Goal: Task Accomplishment & Management: Manage account settings

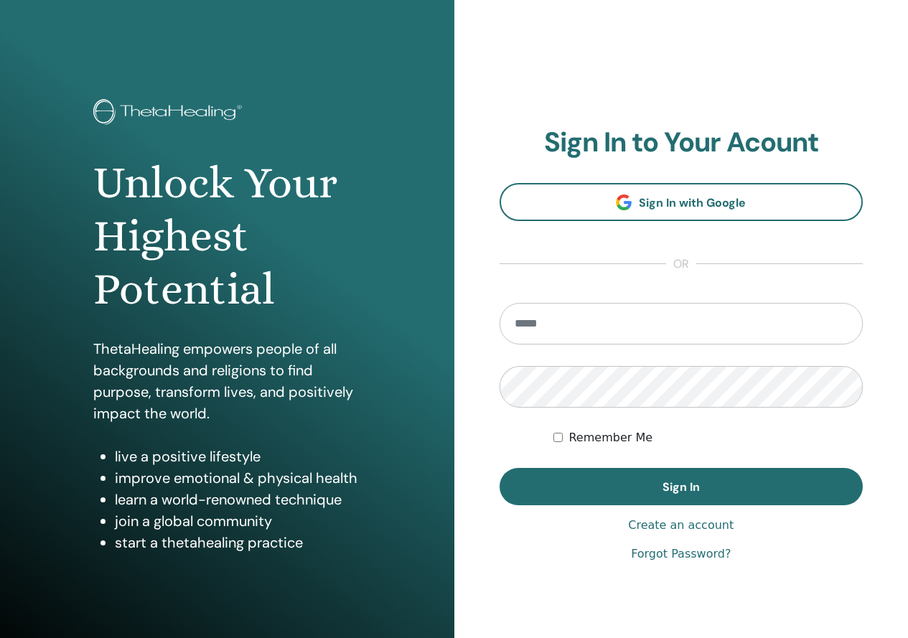
click at [578, 325] on input "email" at bounding box center [682, 324] width 364 height 42
type input "**********"
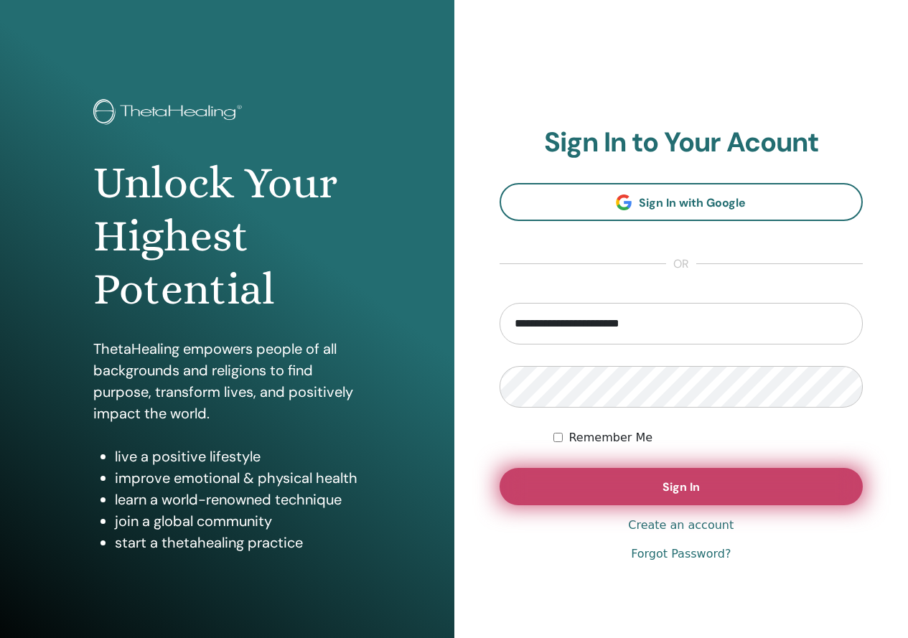
click at [859, 491] on button "Sign In" at bounding box center [682, 486] width 364 height 37
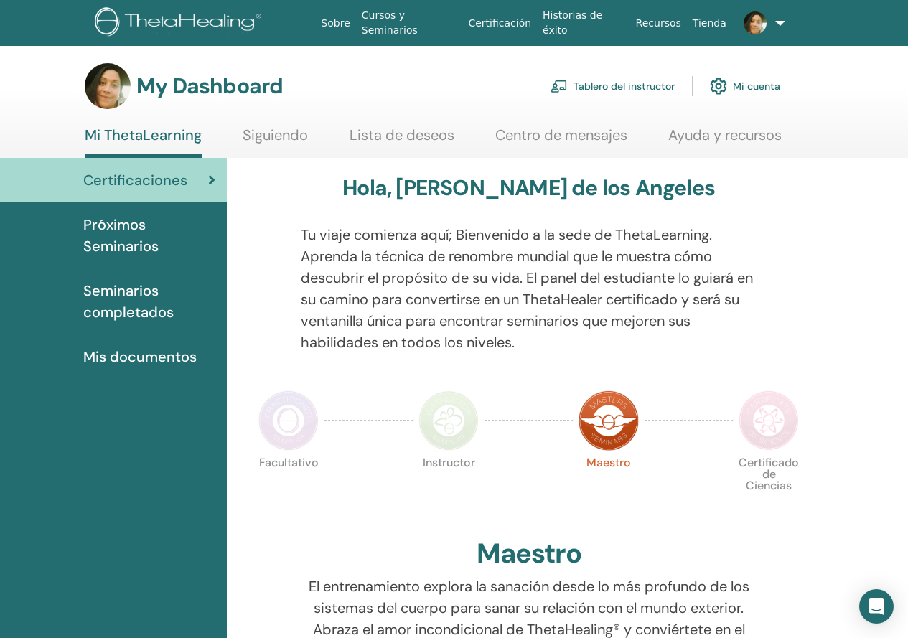
click at [709, 20] on link "Tienda" at bounding box center [709, 23] width 45 height 27
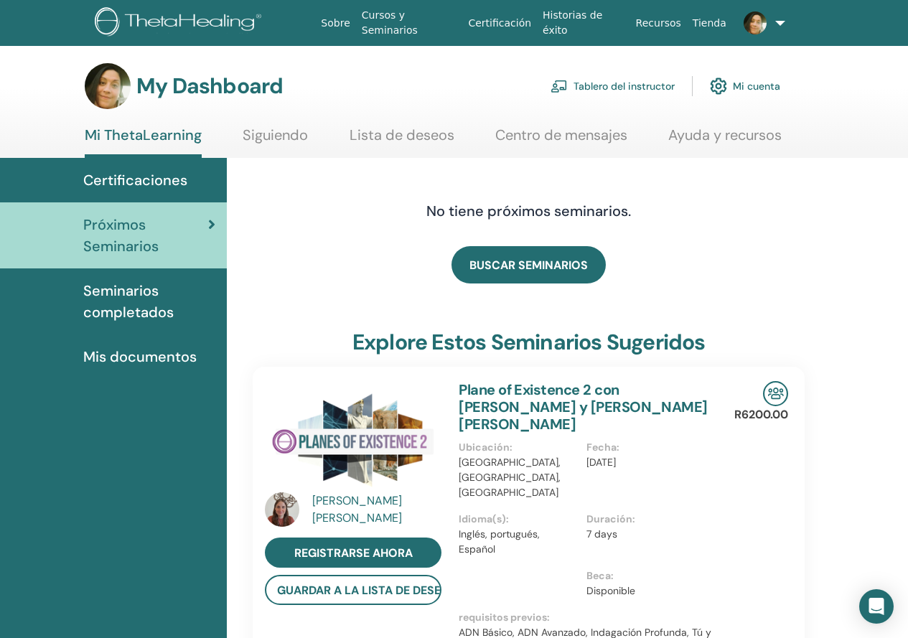
click at [285, 139] on link "Siguiendo" at bounding box center [275, 140] width 65 height 28
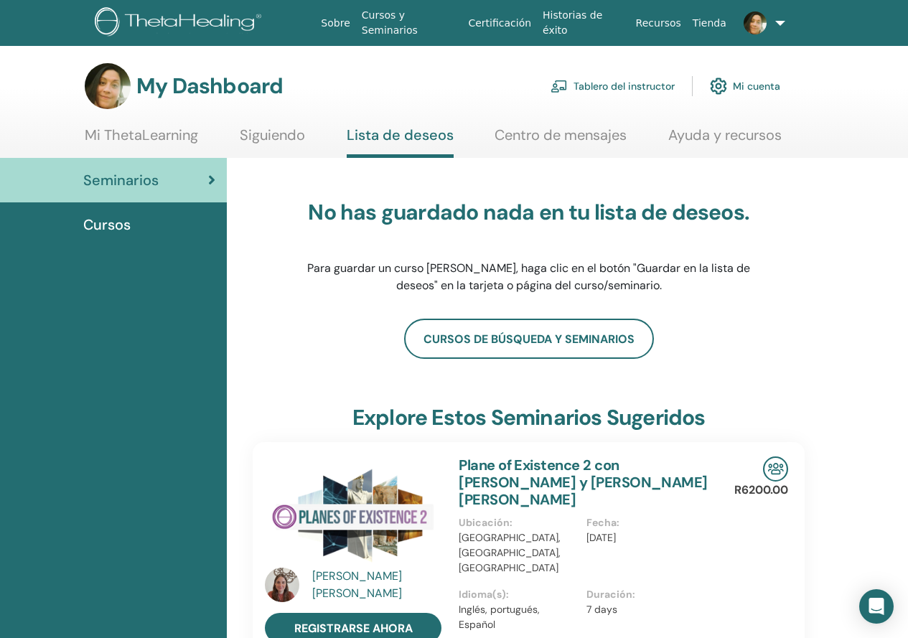
click at [537, 131] on link "Centro de mensajes" at bounding box center [561, 140] width 132 height 28
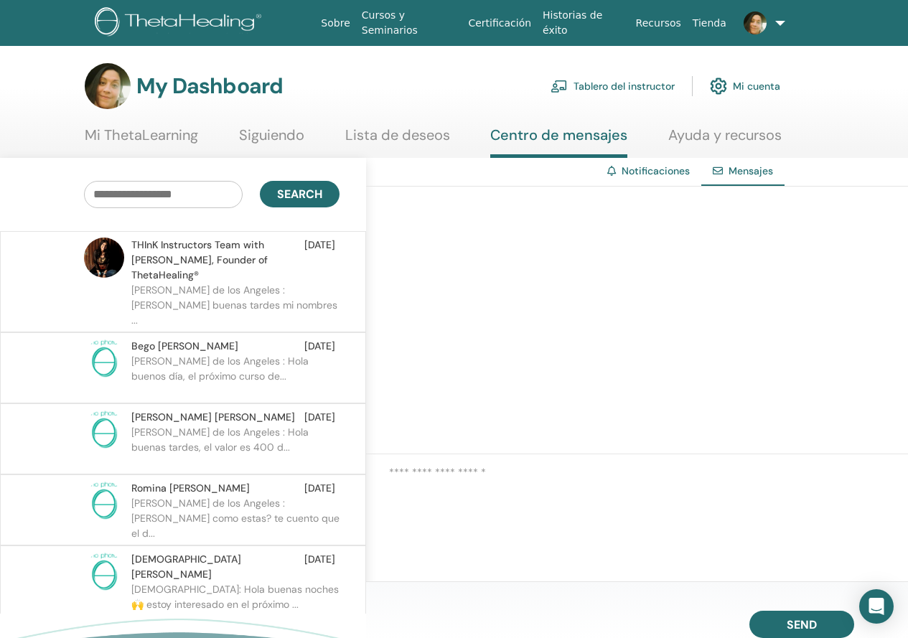
drag, startPoint x: 669, startPoint y: 73, endPoint x: 667, endPoint y: 84, distance: 11.0
click at [669, 75] on link "Tablero del instructor" at bounding box center [613, 86] width 124 height 32
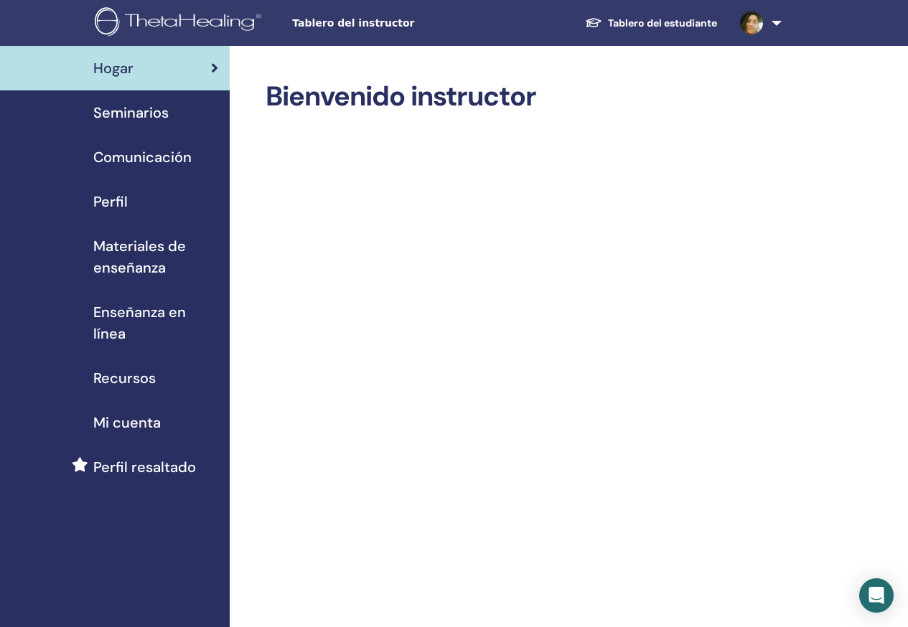
click at [120, 360] on link "Recursos" at bounding box center [115, 378] width 230 height 45
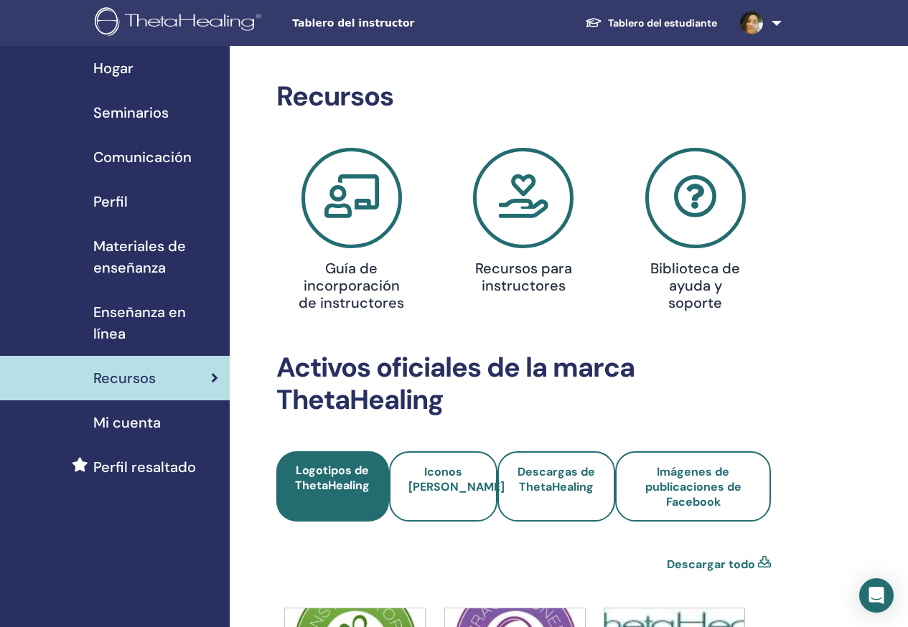
click at [704, 211] on icon at bounding box center [695, 198] width 101 height 101
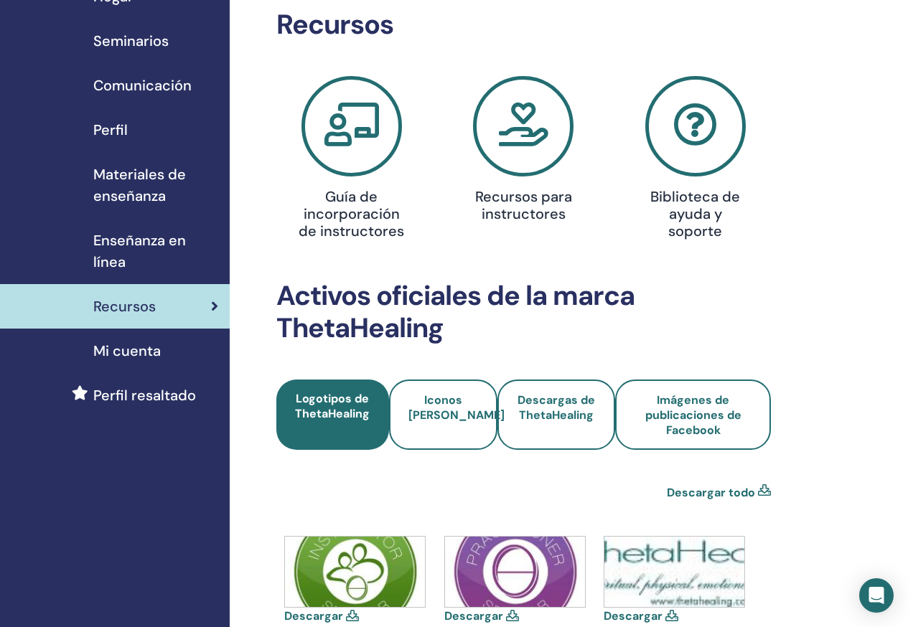
scroll to position [144, 0]
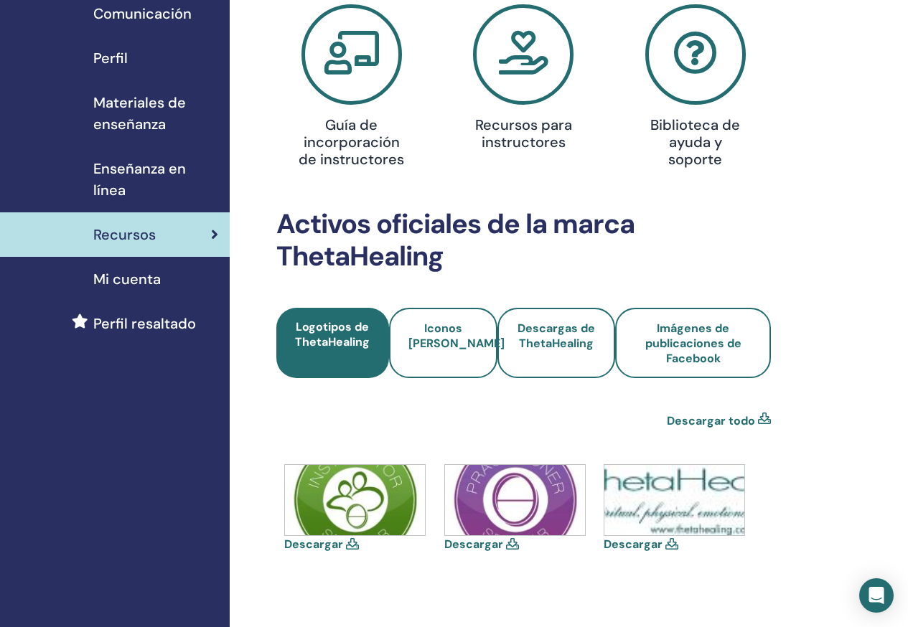
click at [149, 282] on font "Mi cuenta" at bounding box center [126, 279] width 67 height 19
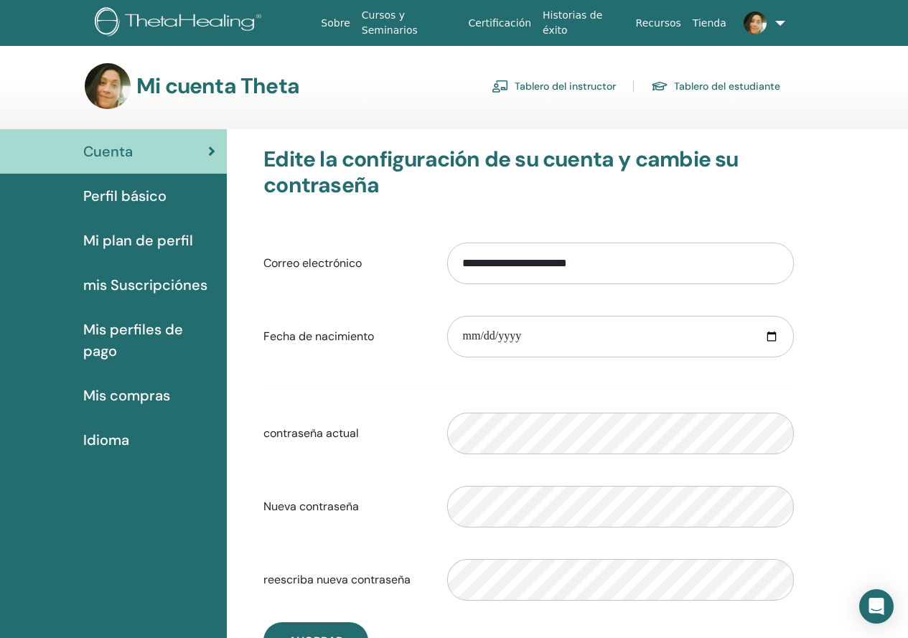
click at [576, 96] on link "Tablero del instructor" at bounding box center [554, 86] width 124 height 23
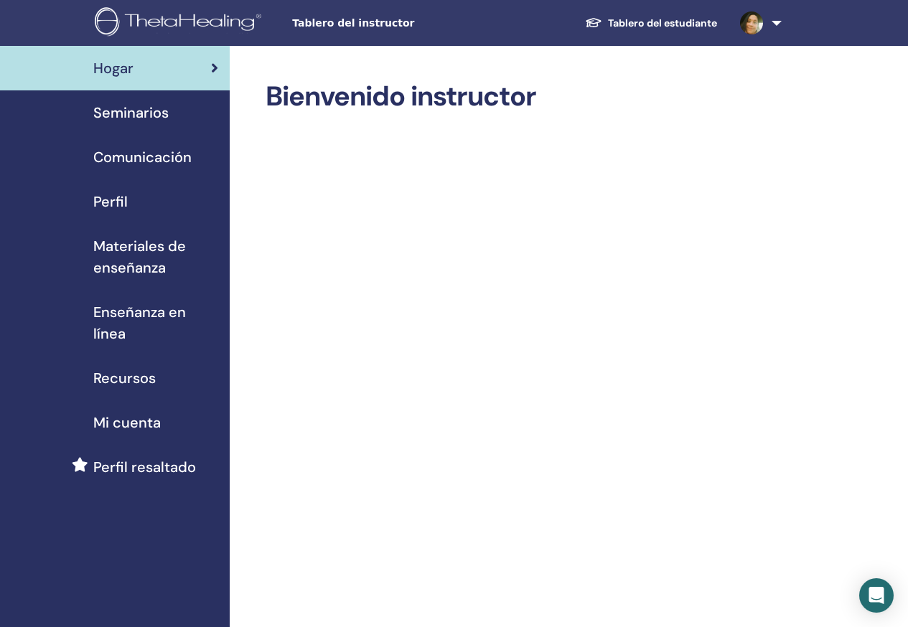
click at [122, 109] on span "Seminarios" at bounding box center [130, 113] width 75 height 22
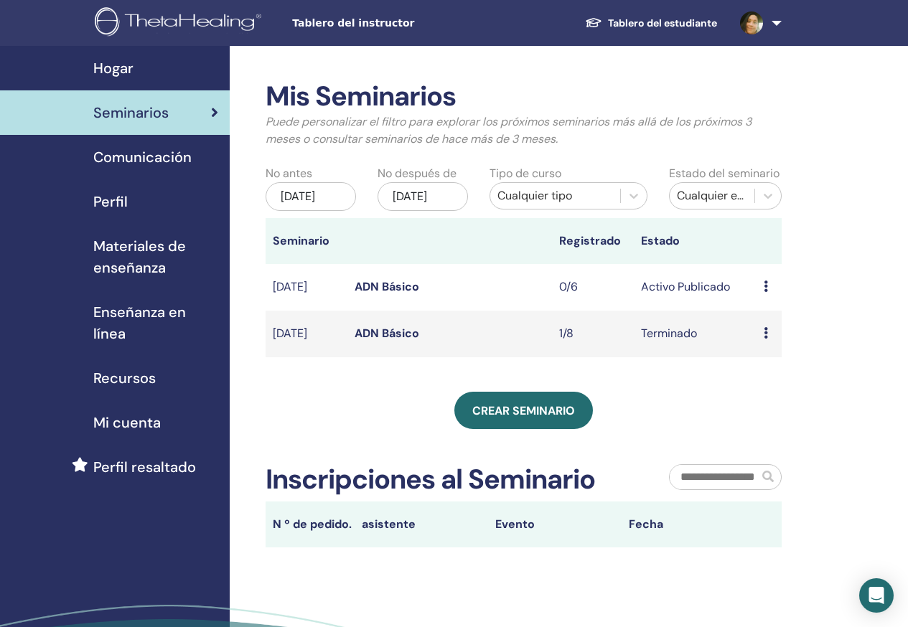
click at [149, 154] on span "Comunicación" at bounding box center [142, 157] width 98 height 22
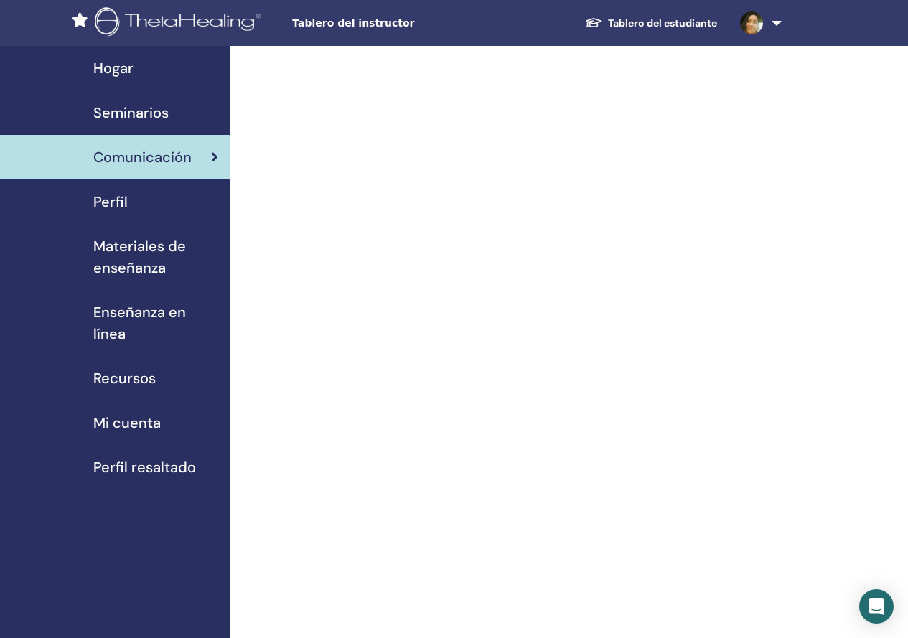
click at [107, 210] on span "Perfil" at bounding box center [110, 202] width 34 height 22
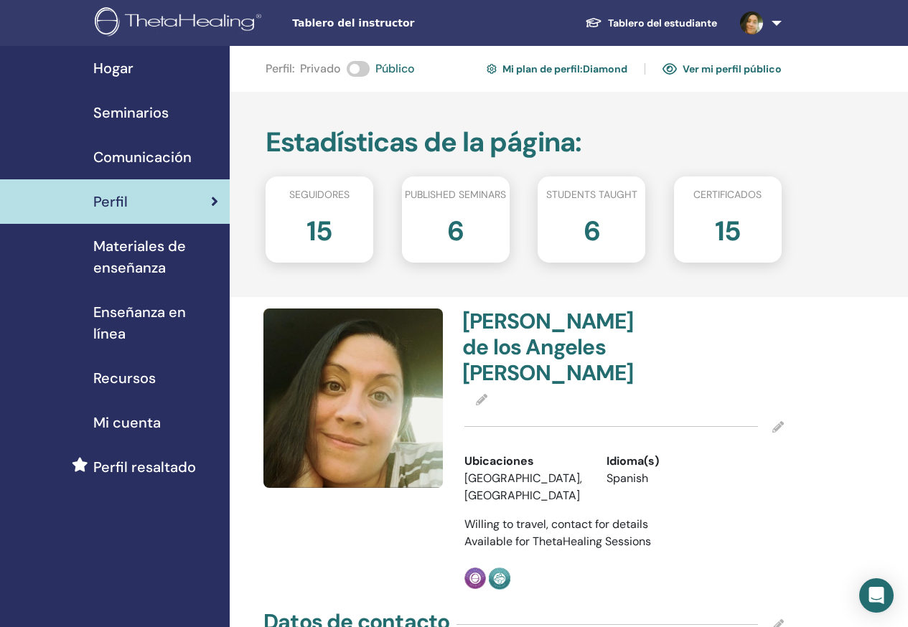
click at [771, 72] on link "Ver mi perfil público" at bounding box center [722, 68] width 119 height 23
click at [533, 75] on link "Mi plan de perfil : Diamond" at bounding box center [557, 68] width 141 height 23
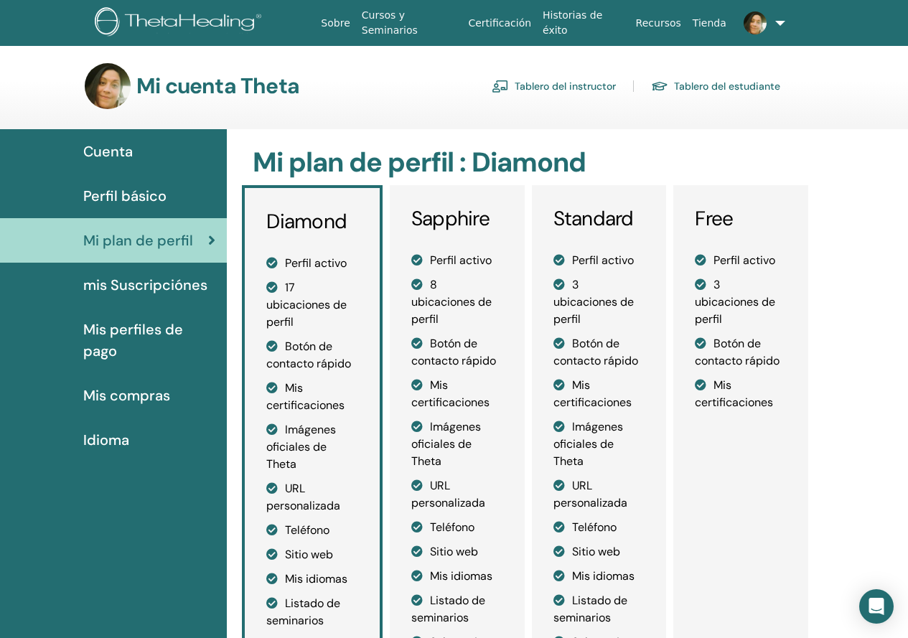
click at [136, 287] on span "mis Suscripciónes" at bounding box center [145, 285] width 124 height 22
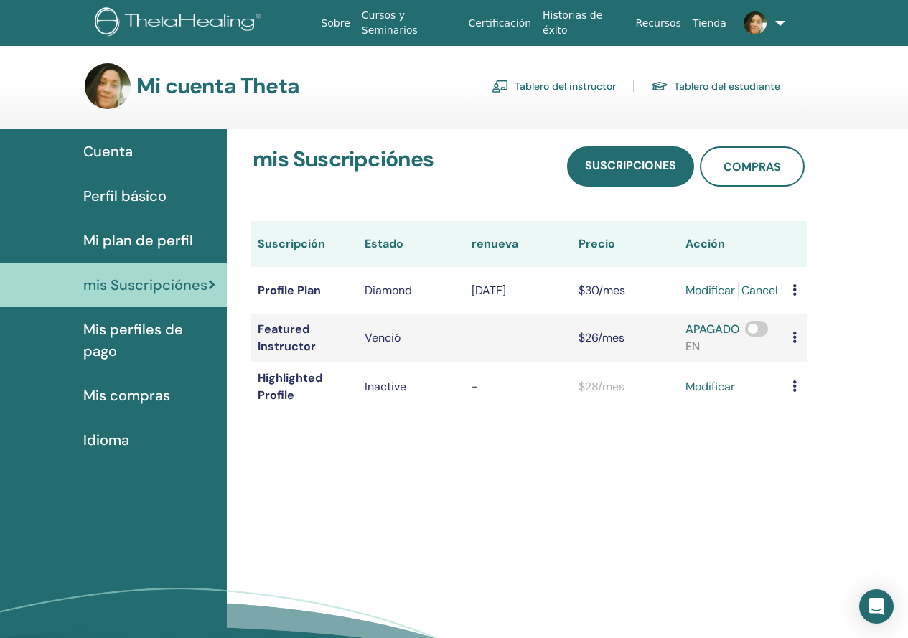
click at [729, 294] on link "modificar" at bounding box center [711, 290] width 50 height 17
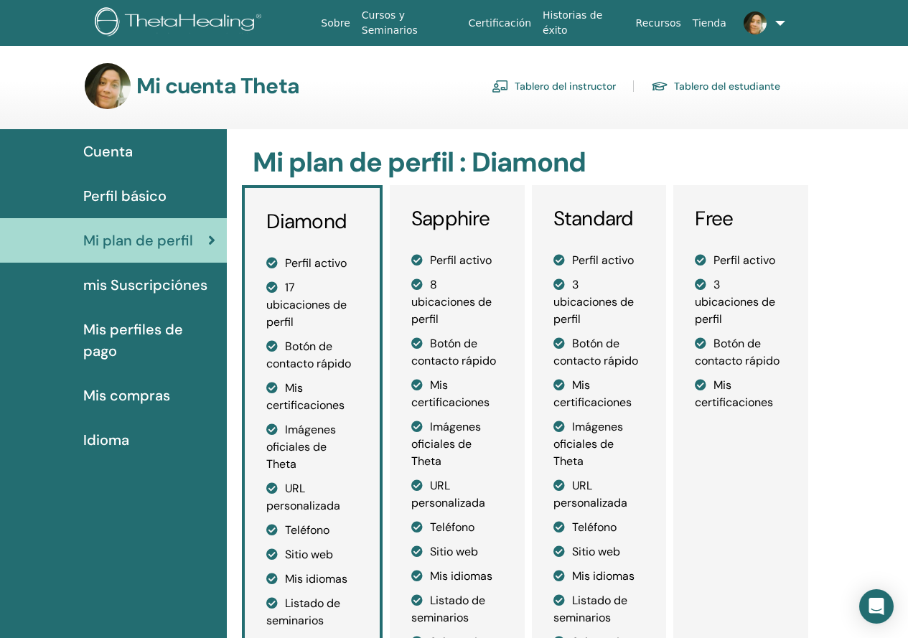
click at [130, 240] on span "Mi plan de perfil" at bounding box center [138, 241] width 110 height 22
click at [182, 285] on span "mis Suscripciónes" at bounding box center [145, 285] width 124 height 22
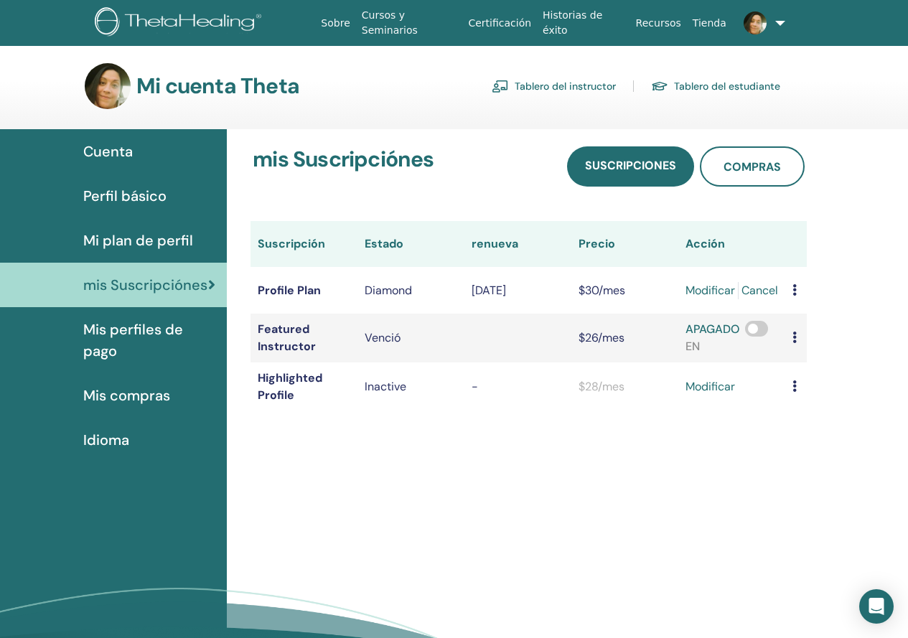
click at [130, 401] on span "Mis compras" at bounding box center [126, 396] width 87 height 22
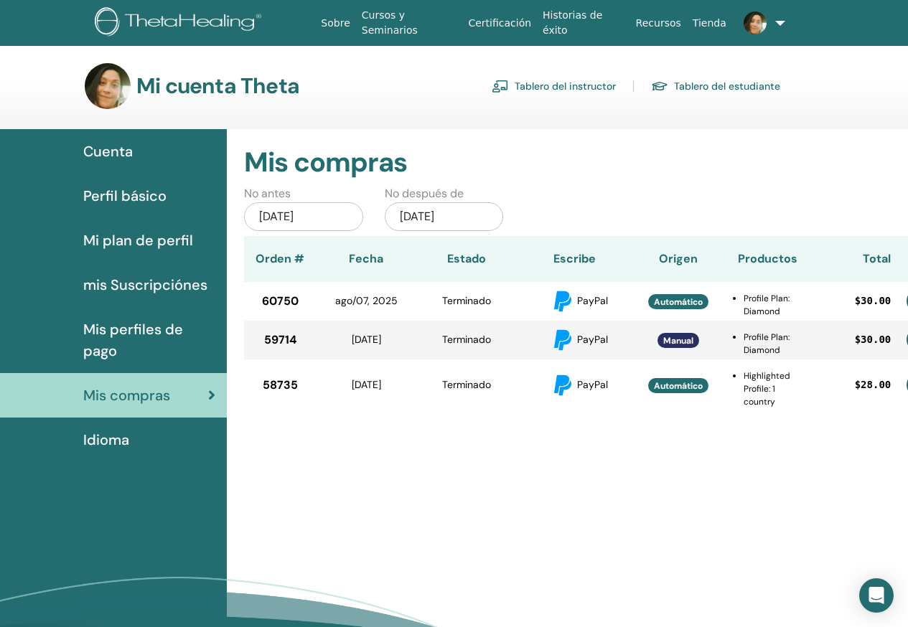
click at [391, 500] on div "Mis compras No antes may/22, 2025 No después de nov/22, 2025 Orden # Fecha Esta…" at bounding box center [567, 425] width 681 height 592
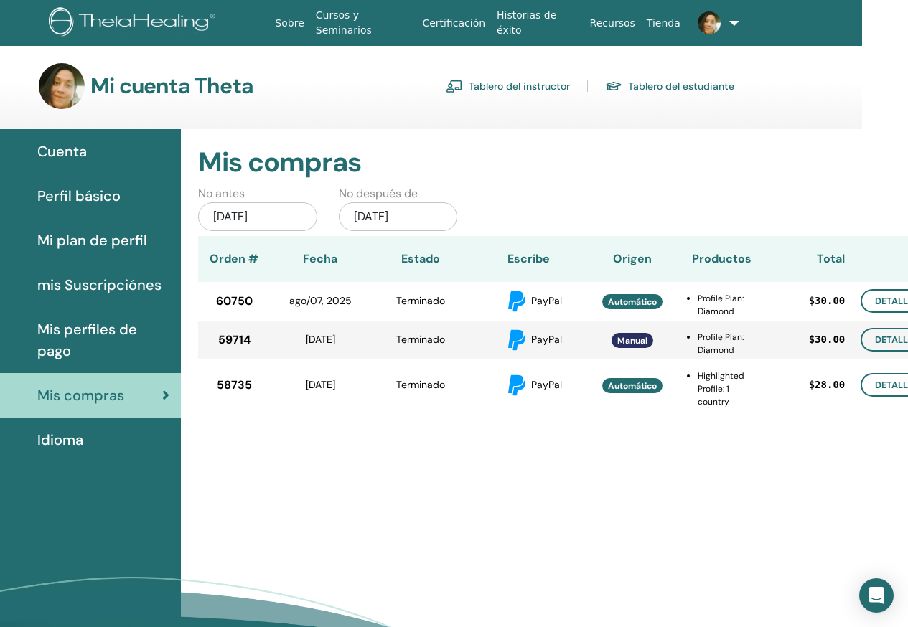
scroll to position [0, 85]
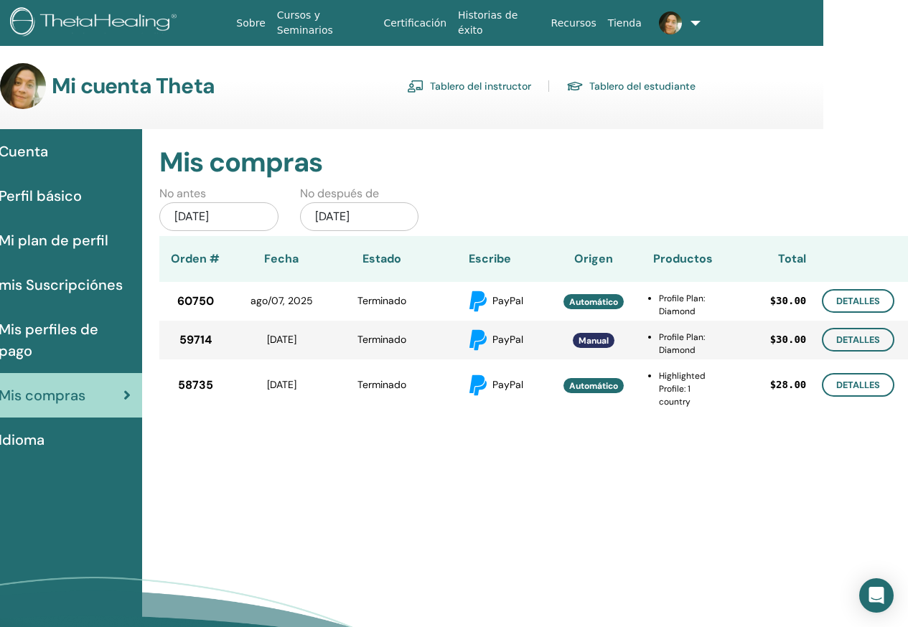
click at [55, 456] on link "Idioma" at bounding box center [28, 440] width 227 height 45
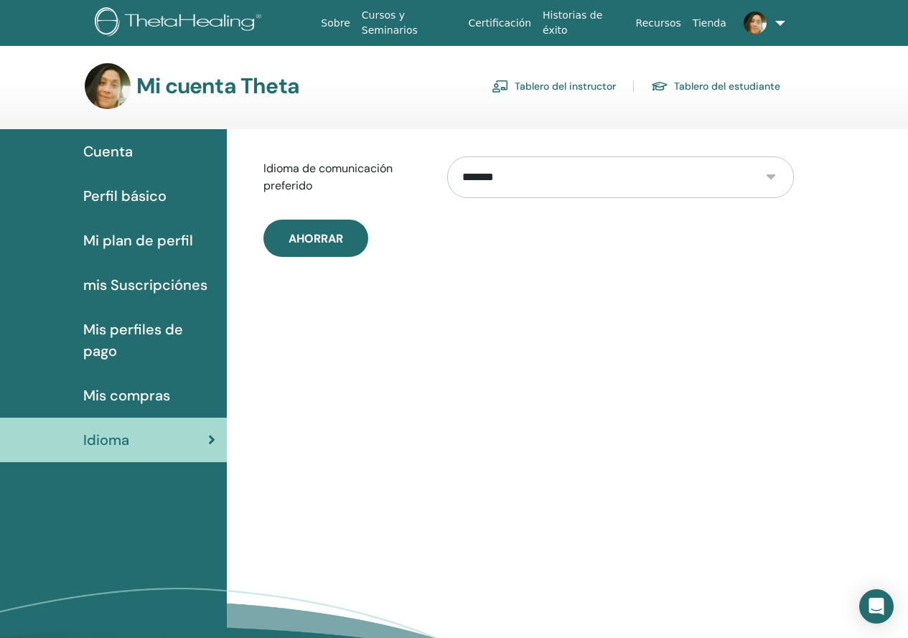
click at [122, 149] on span "Cuenta" at bounding box center [108, 152] width 50 height 22
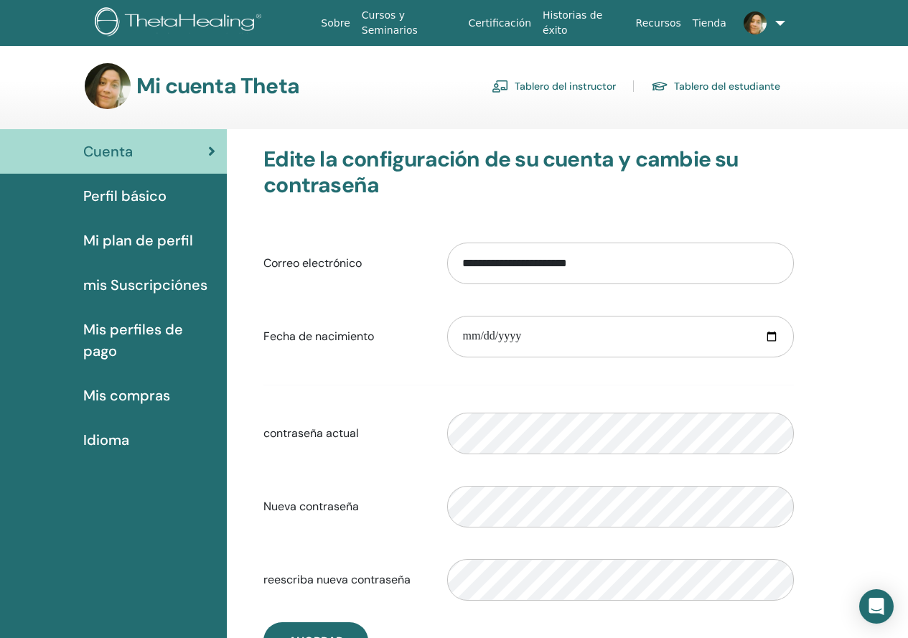
click at [609, 81] on link "Tablero del instructor" at bounding box center [554, 86] width 124 height 23
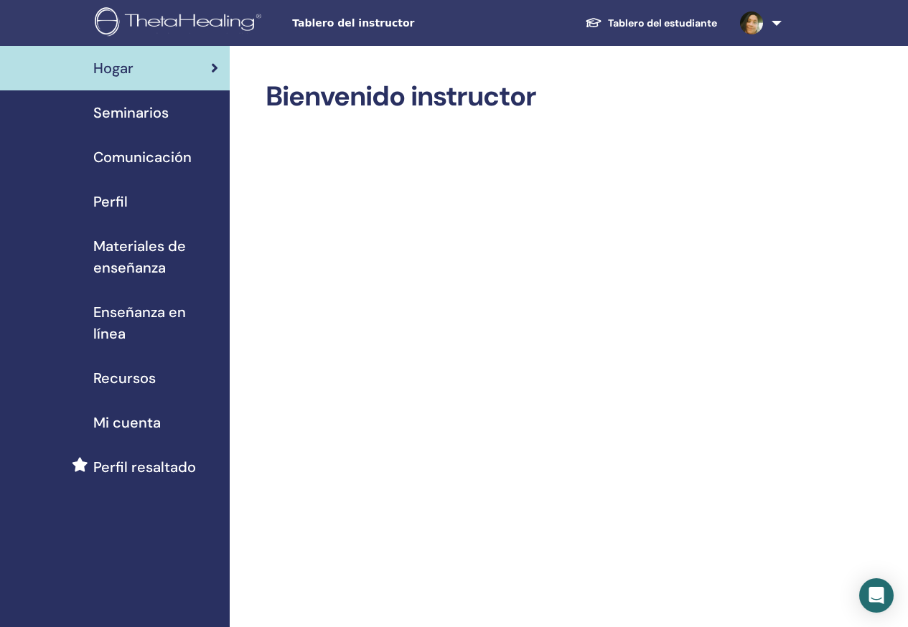
click at [780, 27] on link at bounding box center [758, 23] width 59 height 46
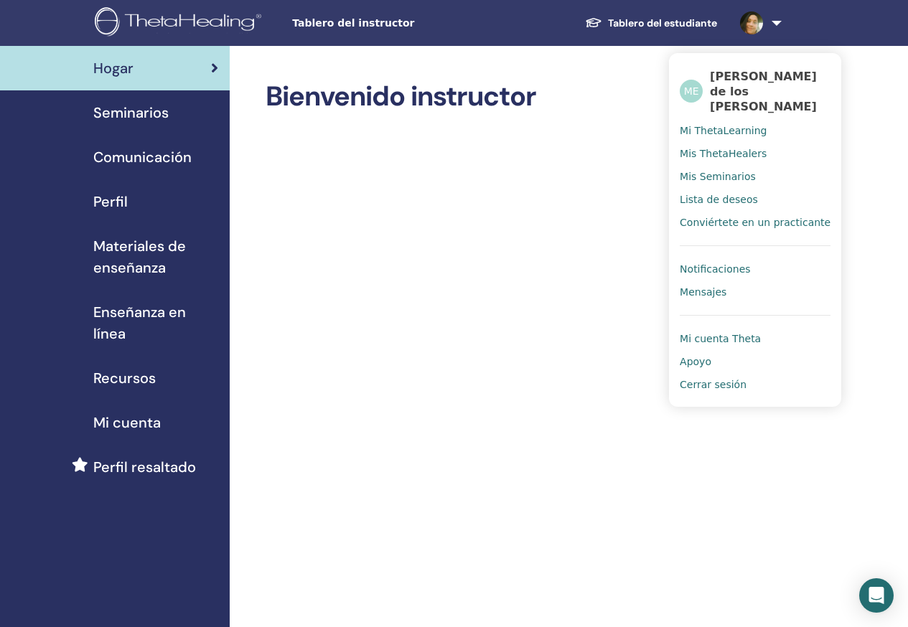
click at [712, 388] on span "Cerrar sesión" at bounding box center [713, 384] width 67 height 13
